Goal: Check status: Check status

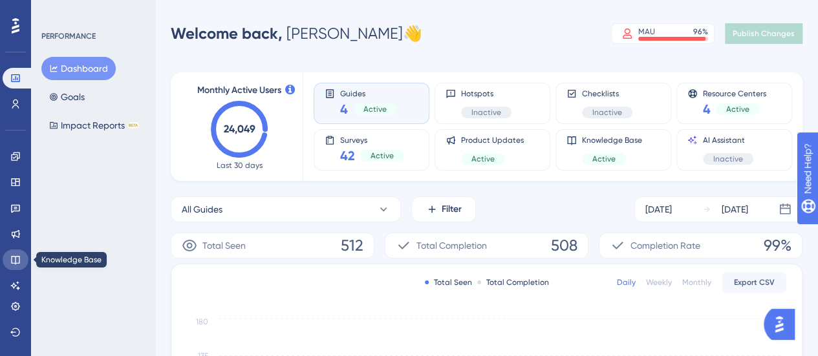
click at [19, 256] on icon at bounding box center [15, 260] width 10 height 10
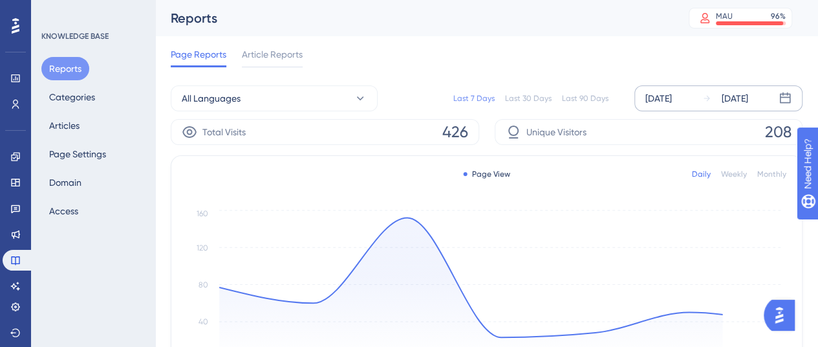
click at [647, 98] on div "[DATE]" at bounding box center [659, 99] width 27 height 16
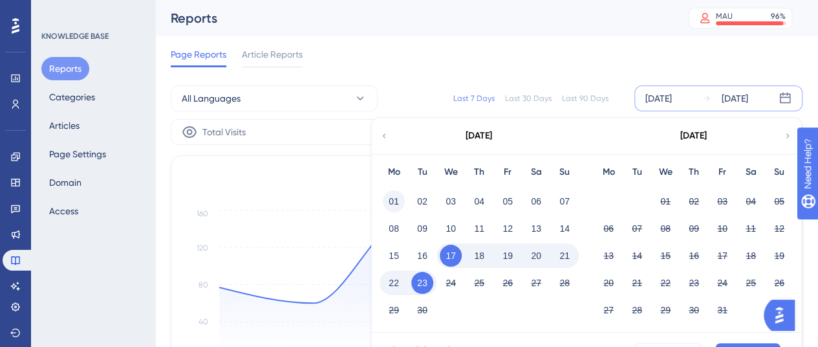
click at [394, 208] on button "01" at bounding box center [394, 201] width 22 height 22
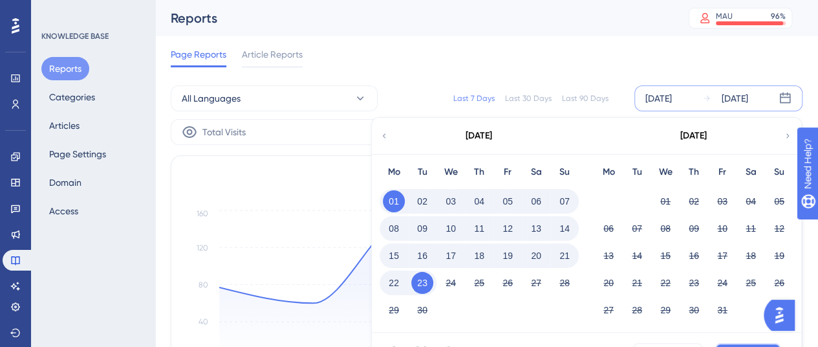
click at [758, 344] on button "Apply" at bounding box center [748, 353] width 65 height 21
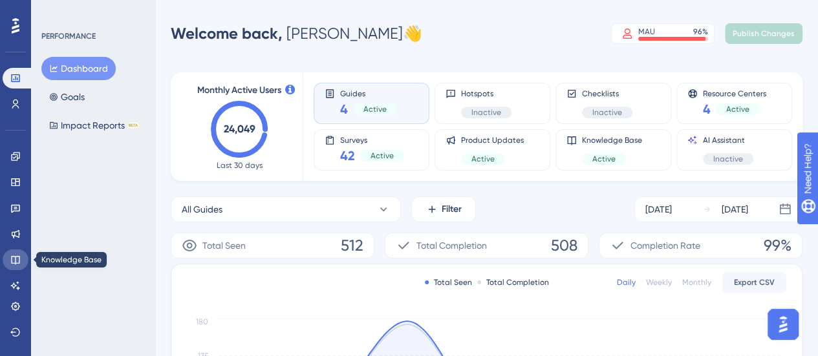
click at [10, 261] on icon at bounding box center [15, 260] width 10 height 10
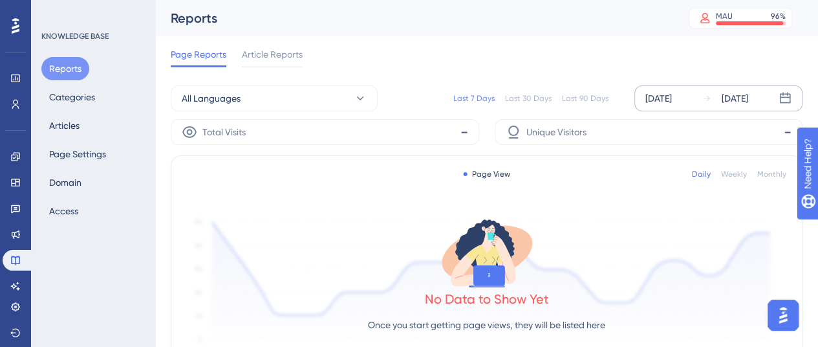
click at [662, 93] on div "[DATE]" at bounding box center [659, 99] width 27 height 16
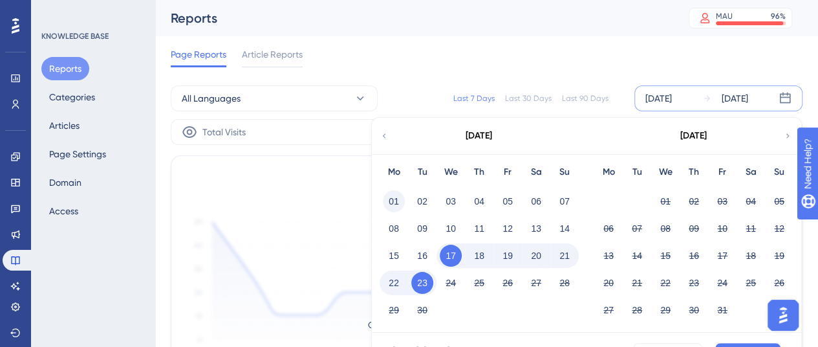
click at [388, 200] on button "01" at bounding box center [394, 201] width 22 height 22
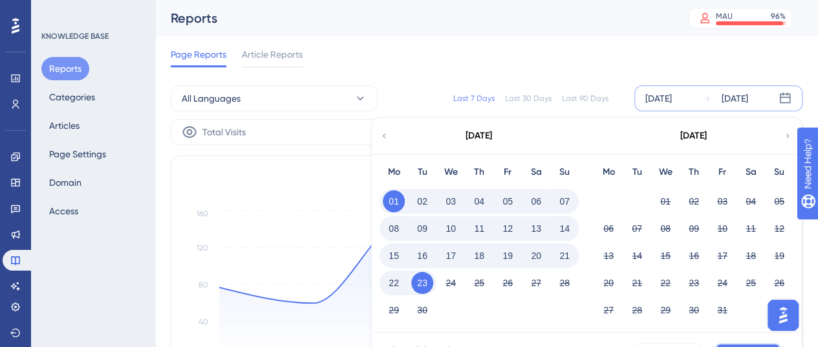
click at [722, 345] on button "Apply" at bounding box center [748, 353] width 65 height 21
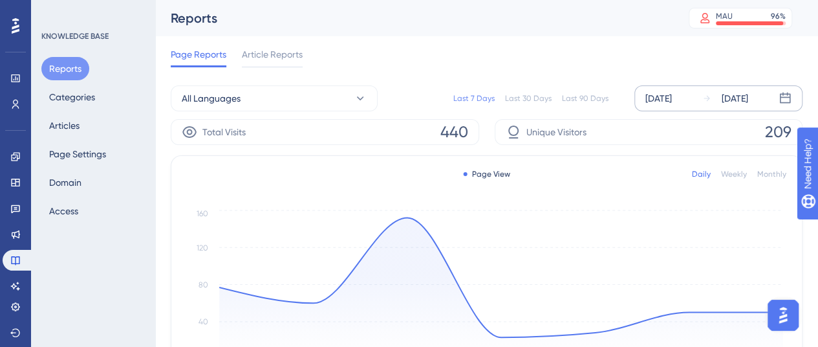
click at [656, 95] on div "[DATE]" at bounding box center [659, 99] width 27 height 16
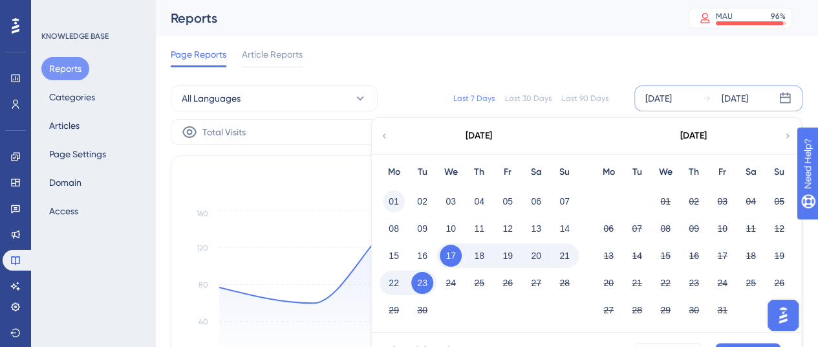
click at [396, 195] on button "01" at bounding box center [394, 201] width 22 height 22
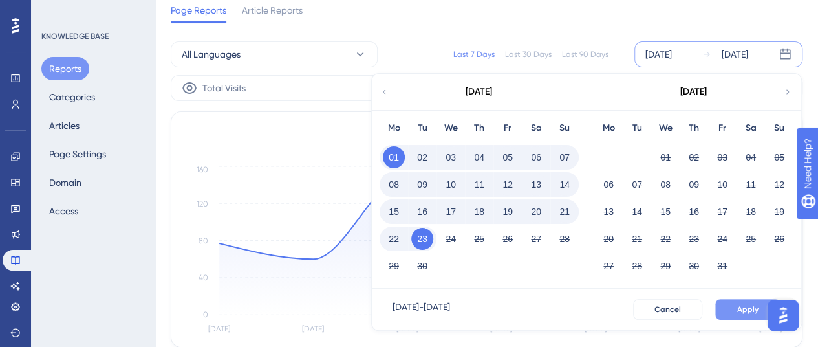
scroll to position [65, 0]
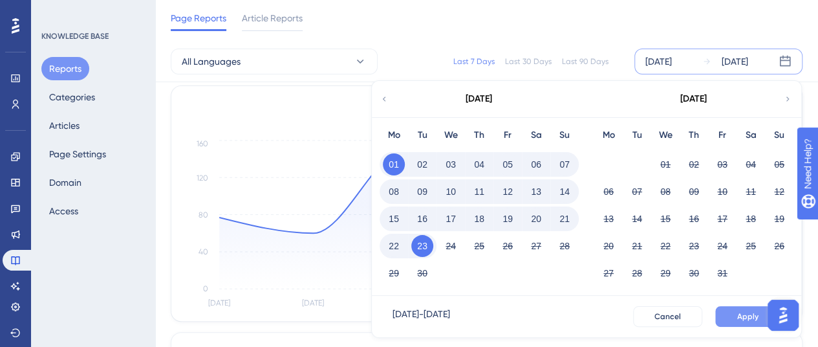
click at [728, 310] on button "Apply" at bounding box center [748, 316] width 65 height 21
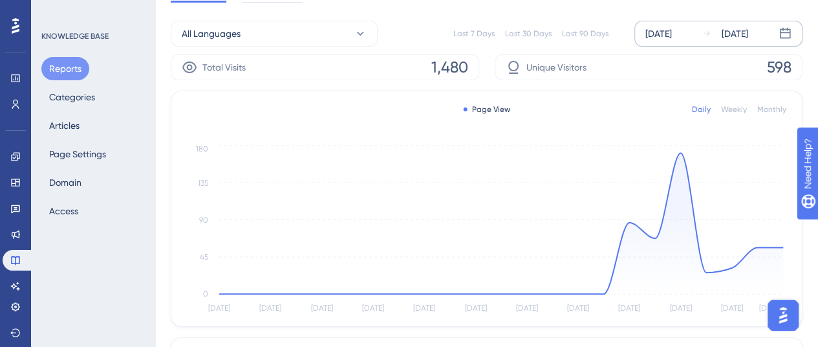
scroll to position [0, 0]
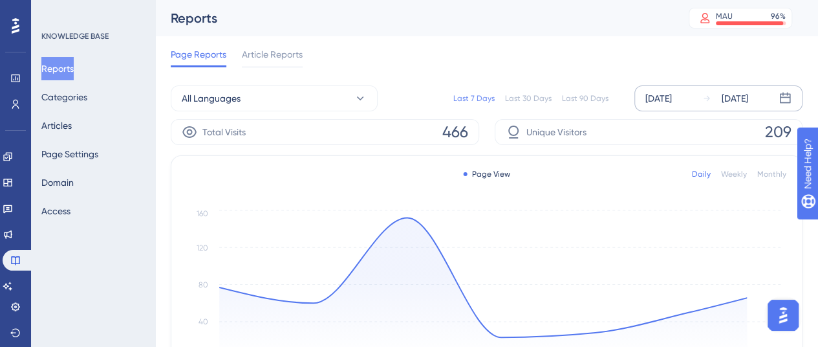
click at [650, 109] on div "Sep 17 2025 Sep 23 2025" at bounding box center [719, 98] width 168 height 26
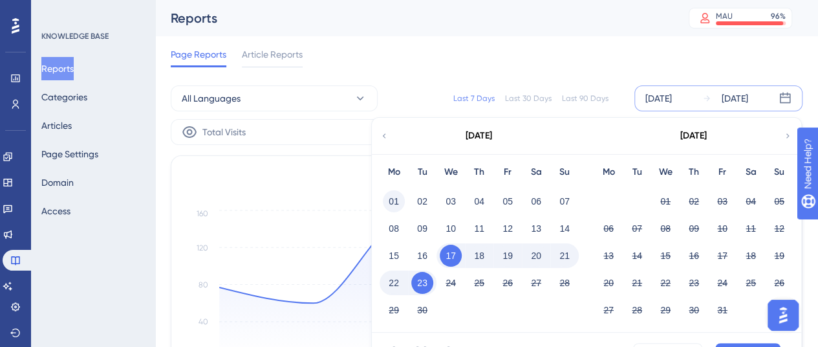
click at [402, 206] on button "01" at bounding box center [394, 201] width 22 height 22
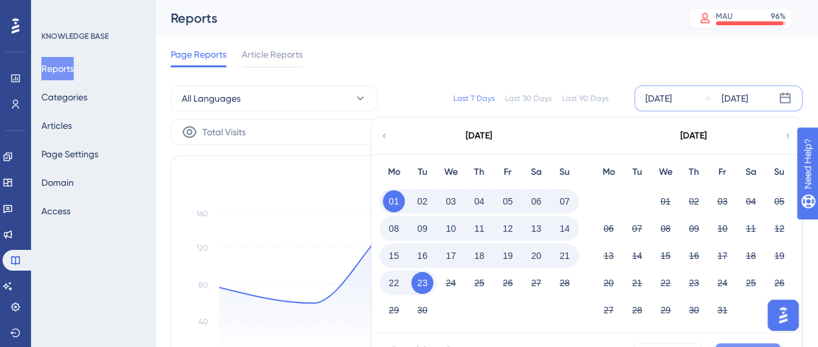
click at [730, 345] on button "Apply" at bounding box center [748, 353] width 65 height 21
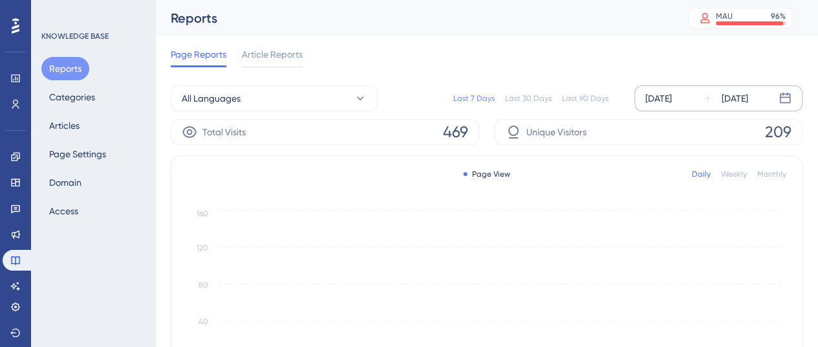
click at [648, 96] on div "[DATE]" at bounding box center [659, 99] width 27 height 16
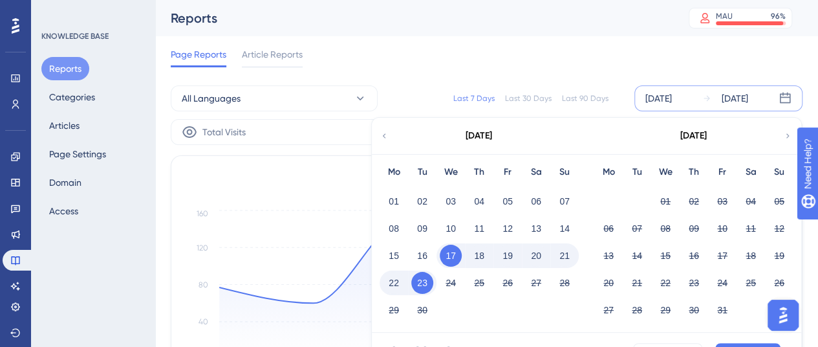
click at [383, 201] on div "01" at bounding box center [394, 201] width 28 height 25
click at [397, 199] on button "01" at bounding box center [394, 201] width 22 height 22
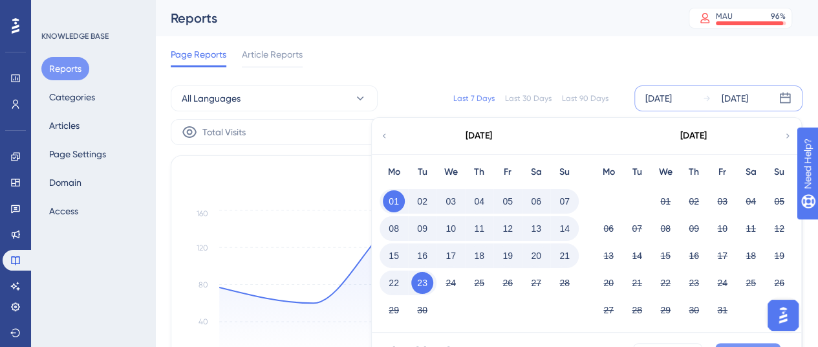
click at [723, 343] on button "Apply" at bounding box center [748, 353] width 65 height 21
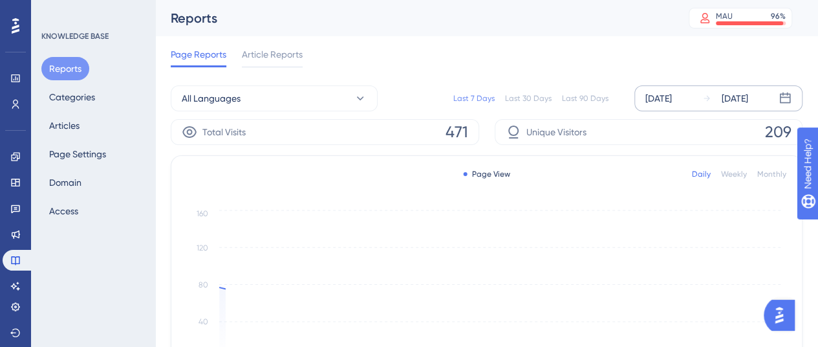
click at [672, 99] on div "[DATE]" at bounding box center [659, 99] width 27 height 16
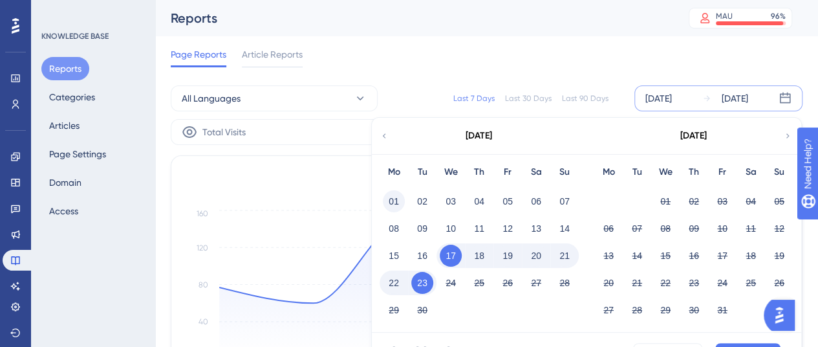
click at [394, 196] on button "01" at bounding box center [394, 201] width 22 height 22
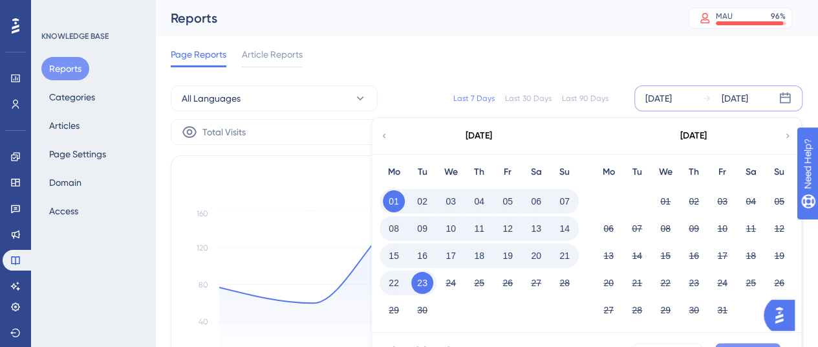
click at [730, 343] on button "Apply" at bounding box center [748, 353] width 65 height 21
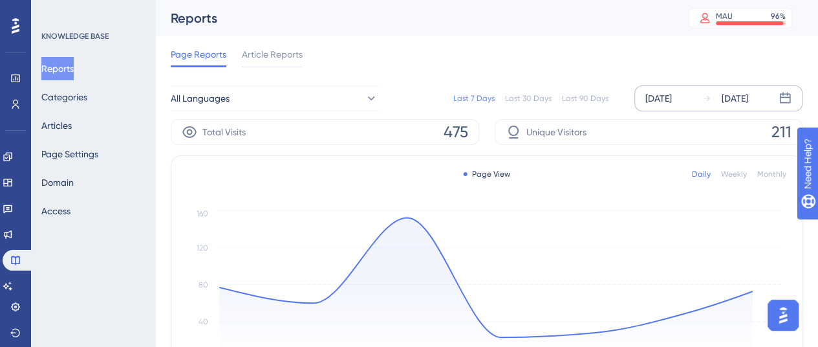
click at [660, 91] on div "[DATE]" at bounding box center [659, 99] width 27 height 16
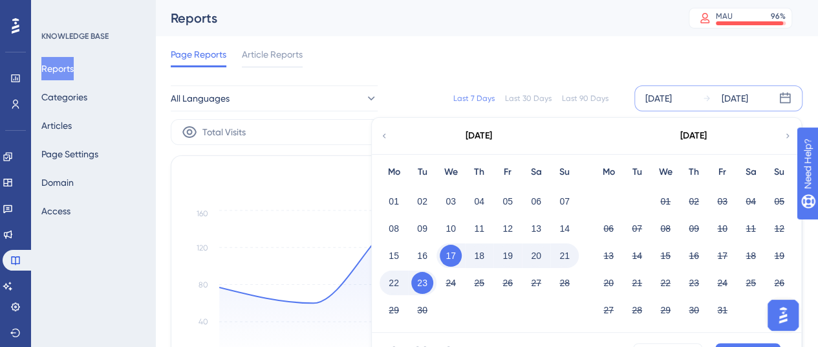
click at [404, 194] on div "01" at bounding box center [394, 201] width 28 height 25
click at [394, 195] on button "01" at bounding box center [394, 201] width 22 height 22
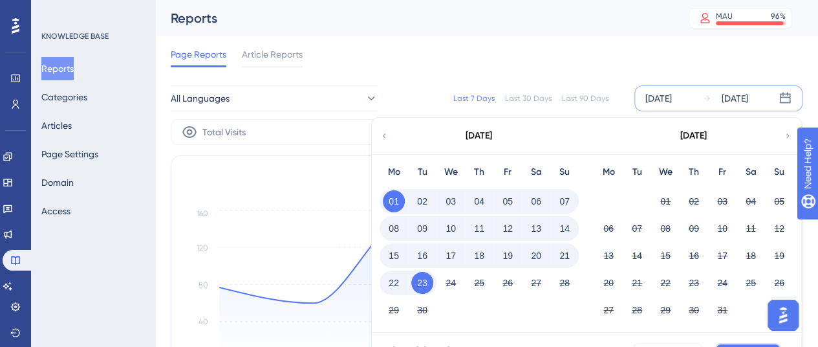
click at [721, 345] on button "Apply" at bounding box center [748, 353] width 65 height 21
